Goal: Task Accomplishment & Management: Manage account settings

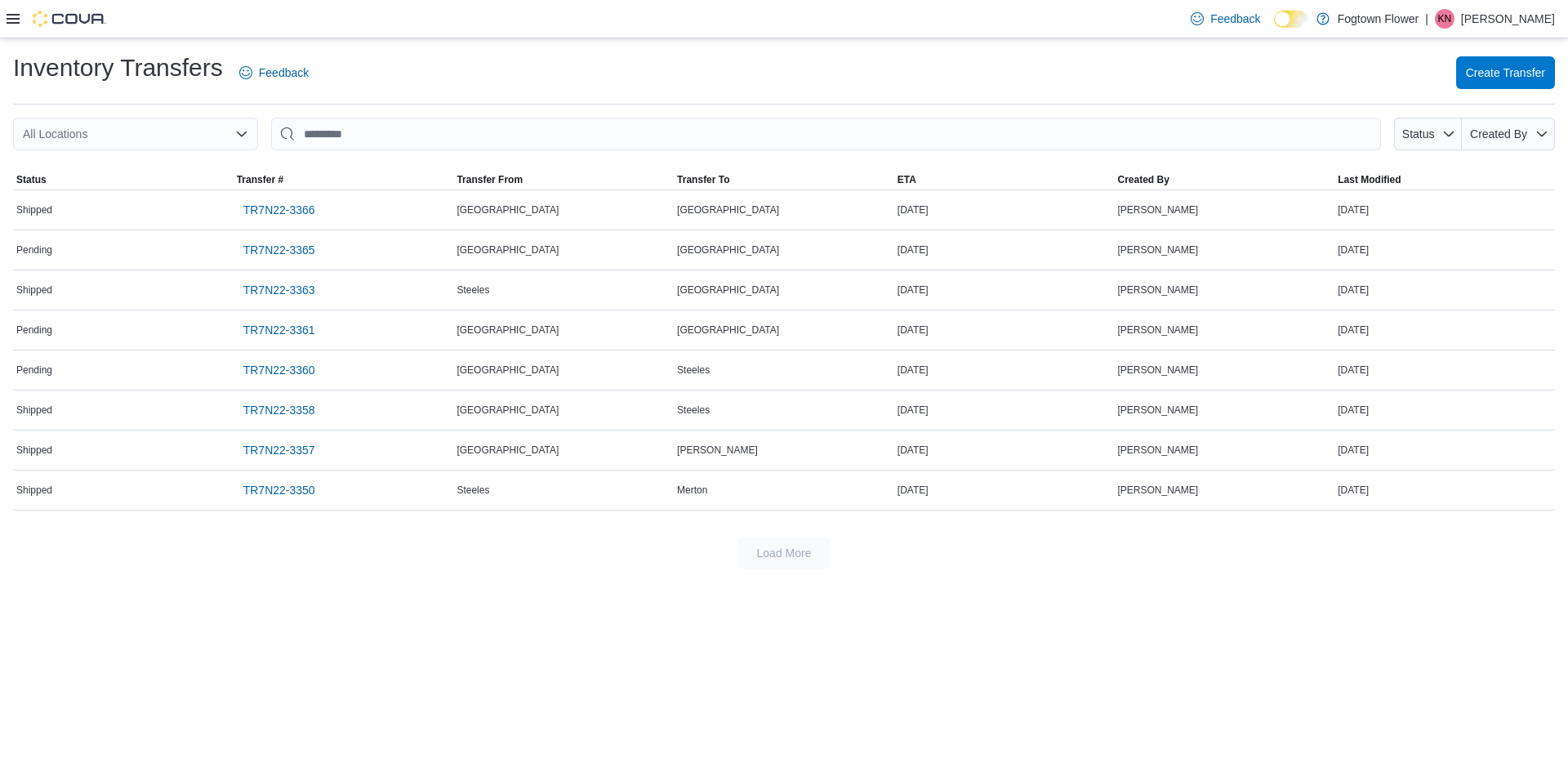
click at [1496, 20] on p "[PERSON_NAME]" at bounding box center [1508, 19] width 94 height 20
click at [1467, 146] on ul "Change Password Help Cova Learning Sign Out" at bounding box center [1473, 107] width 164 height 145
click at [1466, 155] on span "Sign Out" at bounding box center [1449, 160] width 44 height 16
